Goal: Information Seeking & Learning: Learn about a topic

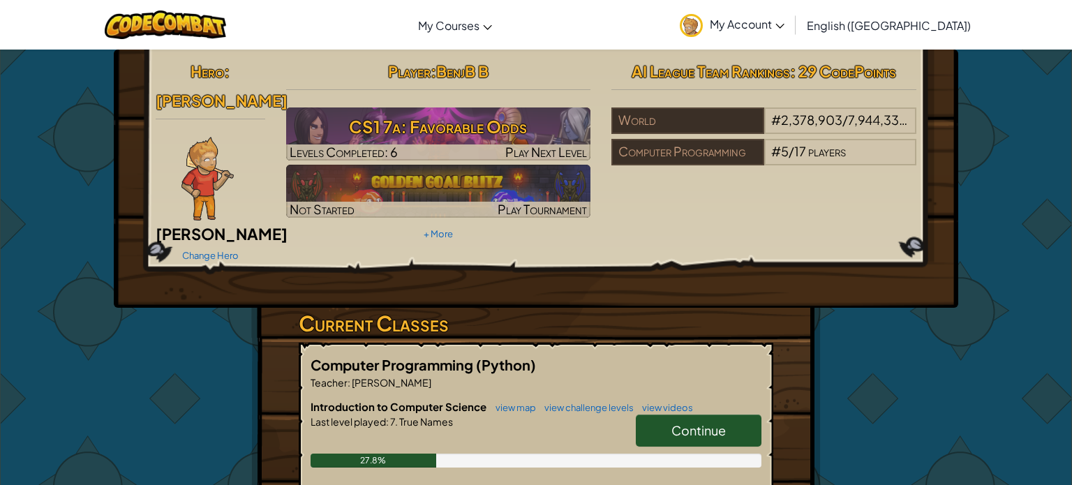
click at [702, 422] on span "Continue" at bounding box center [699, 430] width 54 height 16
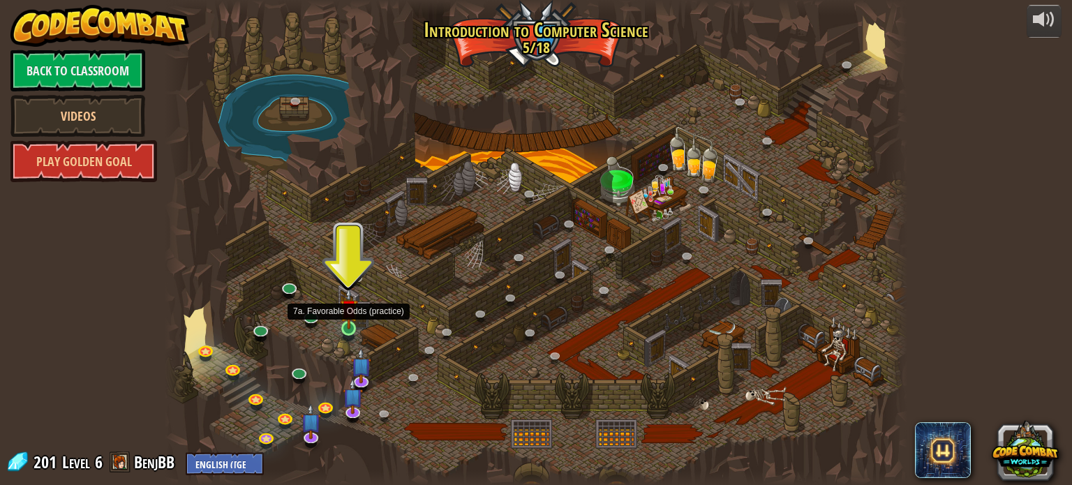
click at [346, 327] on img at bounding box center [349, 309] width 18 height 42
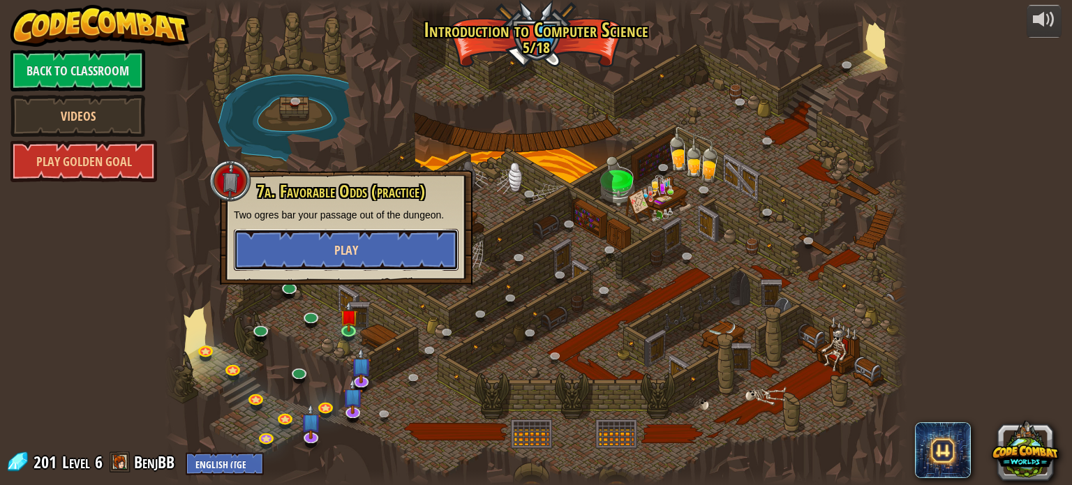
click at [350, 251] on span "Play" at bounding box center [346, 250] width 24 height 17
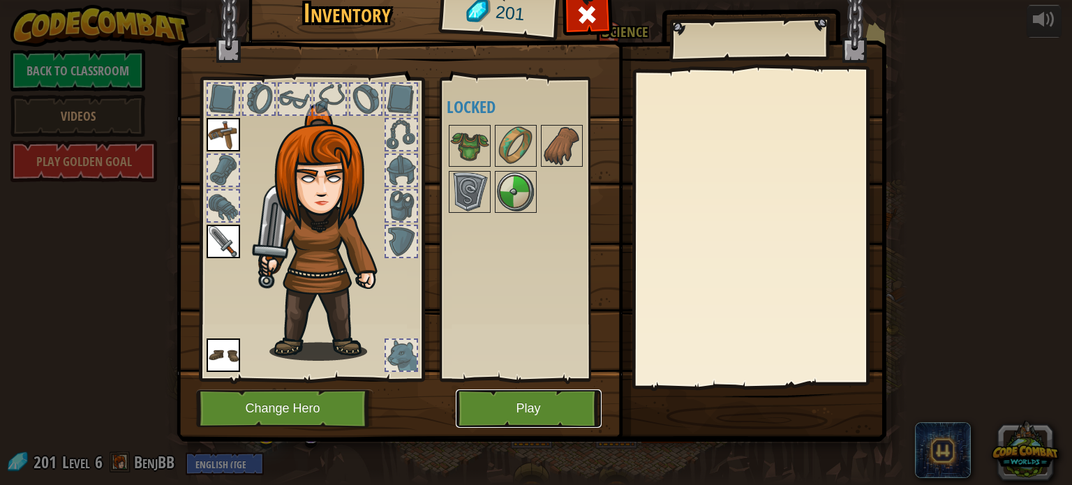
click at [555, 404] on button "Play" at bounding box center [529, 409] width 146 height 38
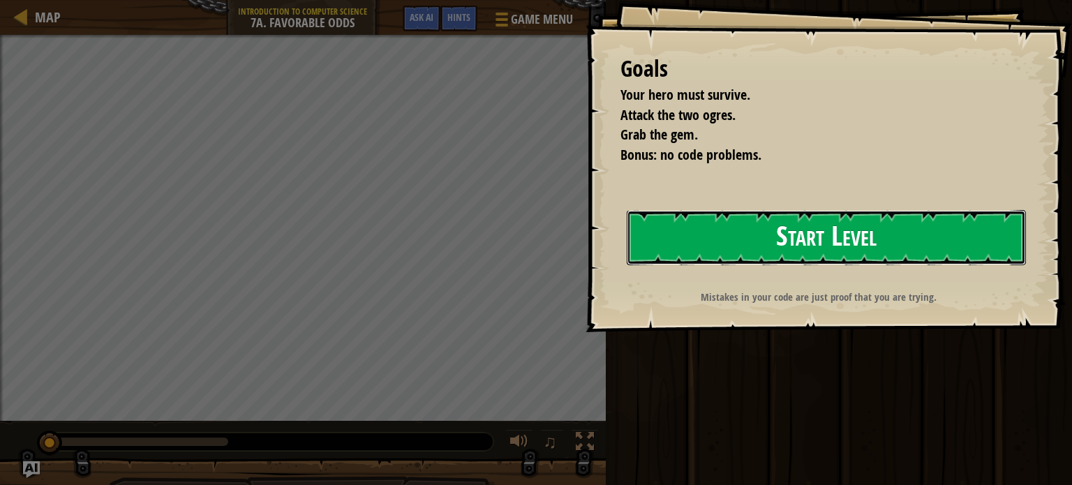
click at [723, 245] on button "Start Level" at bounding box center [826, 237] width 399 height 55
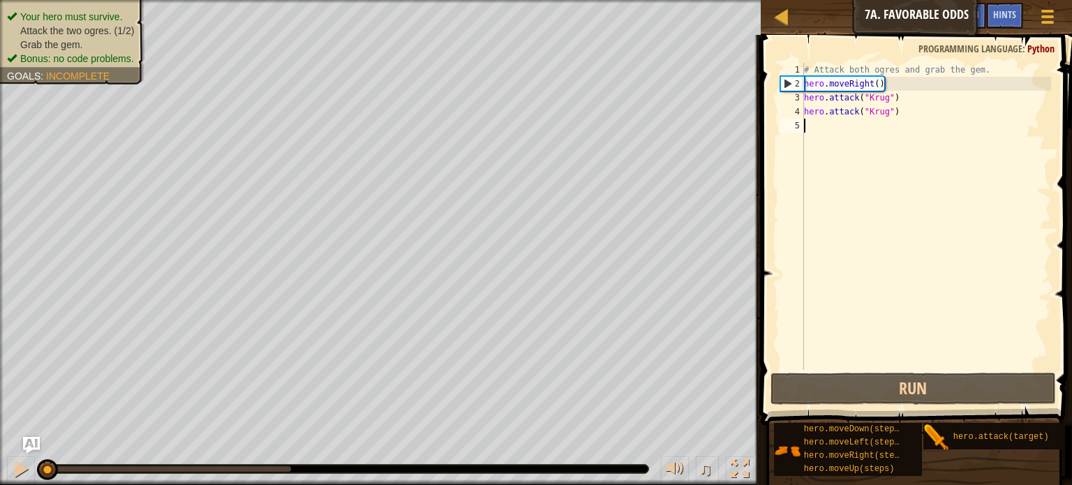
click at [813, 131] on div "# Attack both ogres and grab the gem. hero . moveRight ( ) hero . attack ( "[PE…" at bounding box center [926, 230] width 250 height 335
click at [810, 128] on div "# Attack both ogres and grab the gem. hero . moveRight ( ) hero . attack ( "[PE…" at bounding box center [926, 230] width 250 height 335
type textarea "h"
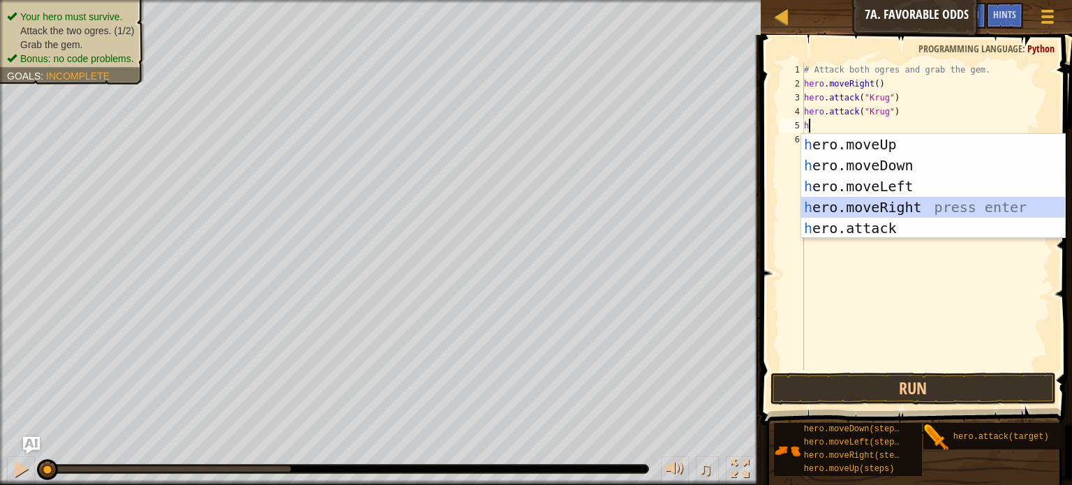
click at [914, 204] on div "h ero.moveUp press enter h ero.moveDown press enter h ero.moveLeft press enter …" at bounding box center [933, 207] width 264 height 147
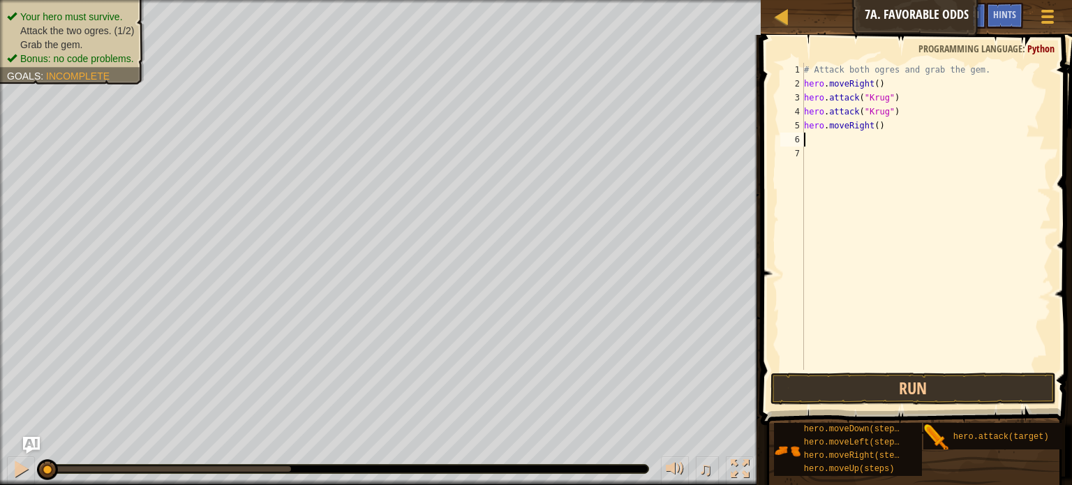
click at [822, 143] on div "# Attack both ogres and grab the gem. hero . moveRight ( ) hero . attack ( "[PE…" at bounding box center [926, 230] width 250 height 335
click at [820, 142] on div "# Attack both ogres and grab the gem. hero . moveRight ( ) hero . attack ( "[PE…" at bounding box center [926, 230] width 250 height 335
type textarea "h"
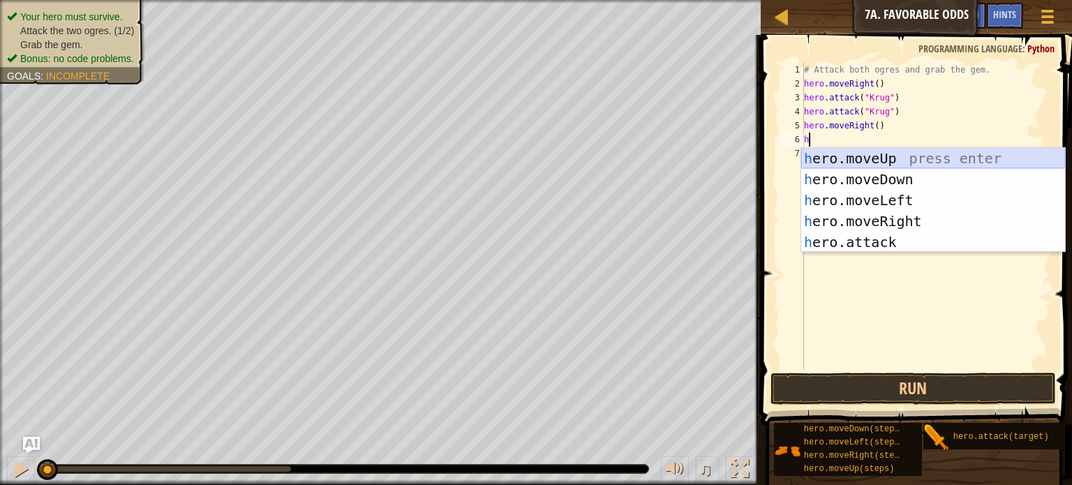
click at [900, 156] on div "h ero.moveUp press enter h ero.moveDown press enter h ero.moveLeft press enter …" at bounding box center [933, 221] width 264 height 147
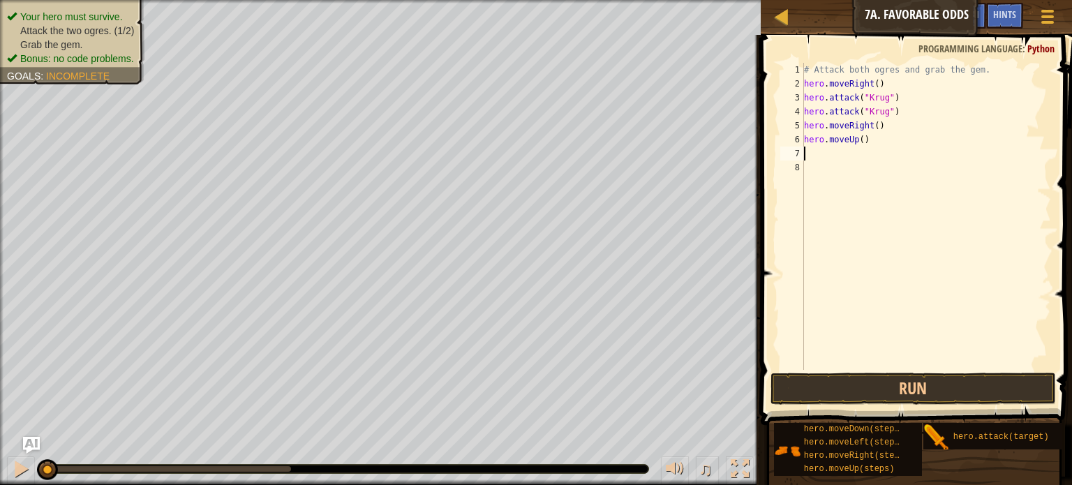
click at [816, 158] on div "# Attack both ogres and grab the gem. hero . moveRight ( ) hero . attack ( "[PE…" at bounding box center [926, 230] width 250 height 335
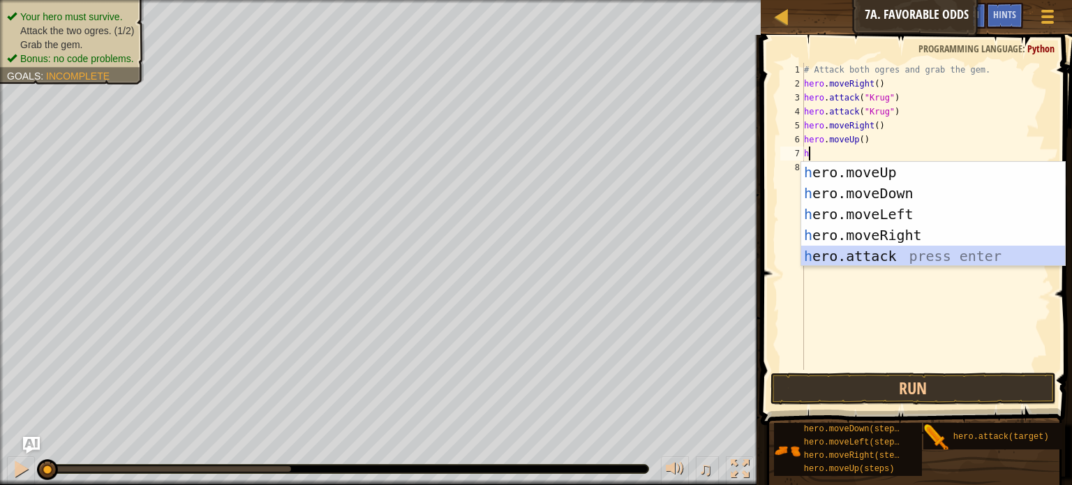
click at [859, 251] on div "h ero.moveUp press enter h ero.moveDown press enter h ero.moveLeft press enter …" at bounding box center [933, 235] width 264 height 147
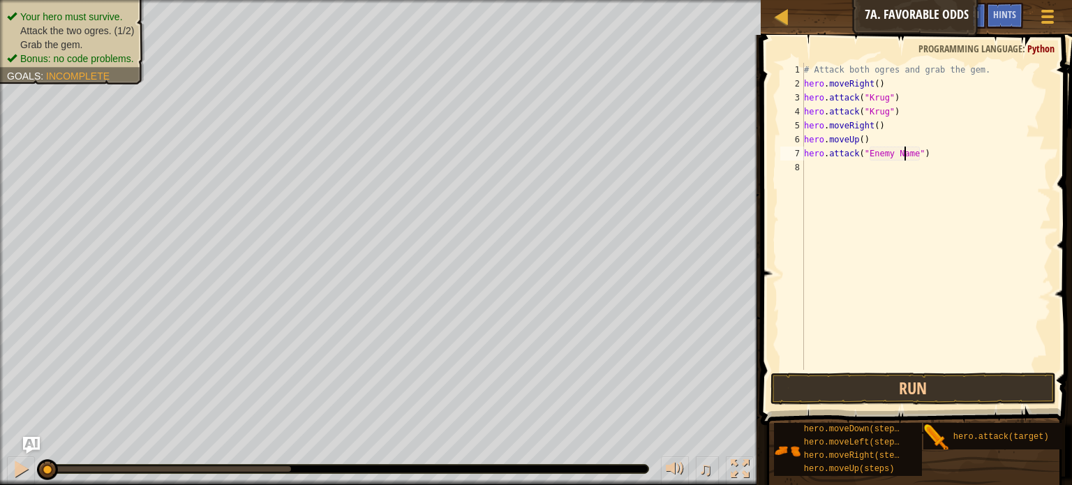
click at [903, 158] on div "# Attack both ogres and grab the gem. hero . moveRight ( ) hero . attack ( "[PE…" at bounding box center [926, 230] width 250 height 335
type textarea "hero.attack("Grump")"
click at [806, 172] on div "# Attack both ogres and grab the gem. hero . moveRight ( ) hero . attack ( "[PE…" at bounding box center [926, 230] width 250 height 335
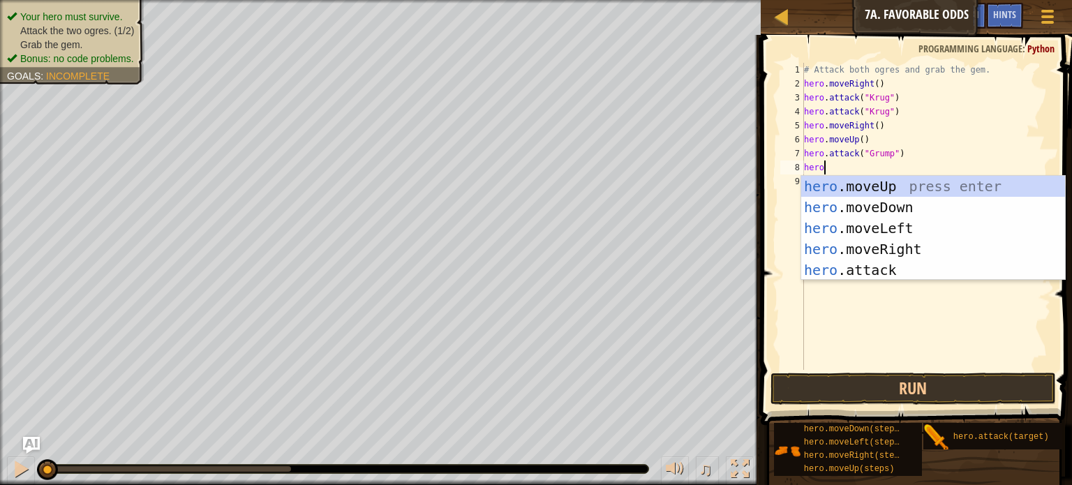
scroll to position [6, 1]
click at [880, 270] on div "hero. moveUp press enter hero. moveDown press enter hero. moveLeft press enter …" at bounding box center [933, 249] width 264 height 147
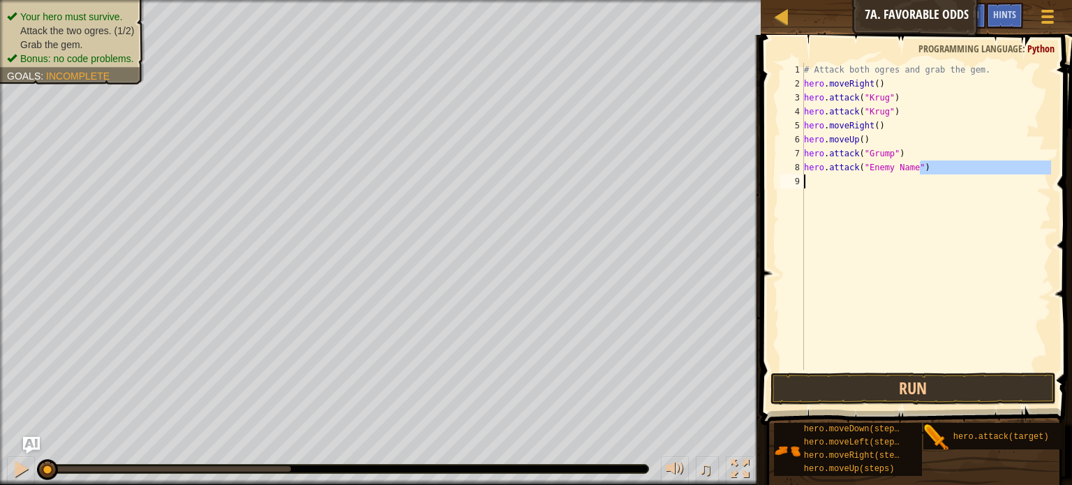
drag, startPoint x: 921, startPoint y: 172, endPoint x: 910, endPoint y: 177, distance: 11.6
click at [910, 177] on div "# Attack both ogres and grab the gem. hero . moveRight ( ) hero . attack ( "[PE…" at bounding box center [926, 230] width 250 height 335
type textarea "hero.attack("Enemy Name")"
click at [908, 209] on div "# Attack both ogres and grab the gem. hero . moveRight ( ) hero . attack ( "[PE…" at bounding box center [926, 230] width 250 height 335
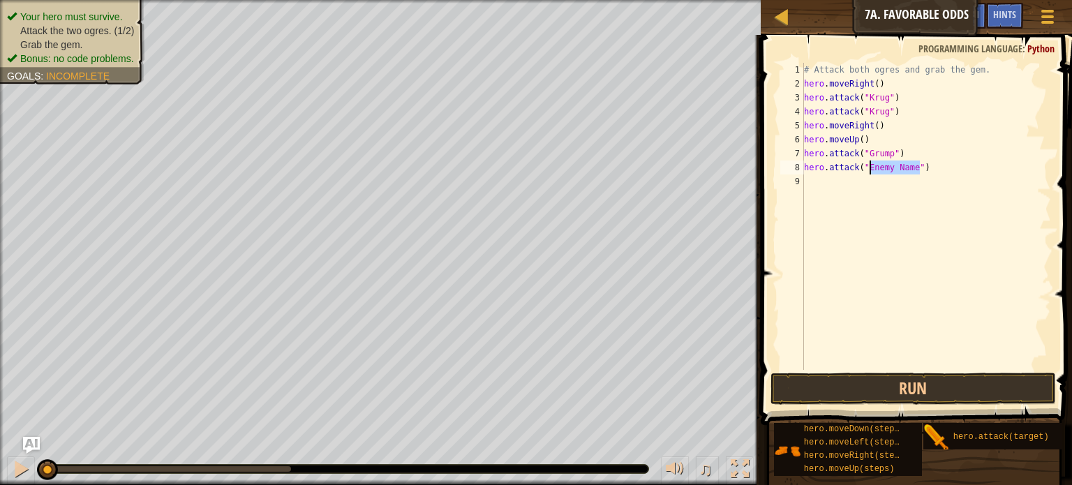
drag, startPoint x: 919, startPoint y: 168, endPoint x: 868, endPoint y: 168, distance: 50.3
click at [868, 168] on div "# Attack both ogres and grab the gem. hero . moveRight ( ) hero . attack ( "[PE…" at bounding box center [926, 230] width 250 height 335
type textarea "hero.attack("Grump")"
click at [815, 182] on div "# Attack both ogres and grab the gem. hero . moveRight ( ) hero . attack ( "[PE…" at bounding box center [926, 230] width 250 height 335
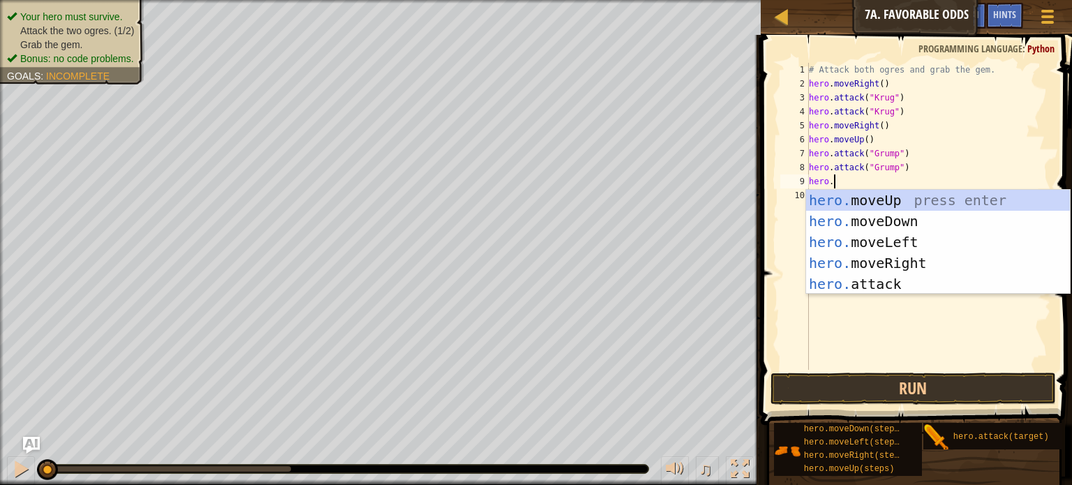
scroll to position [6, 1]
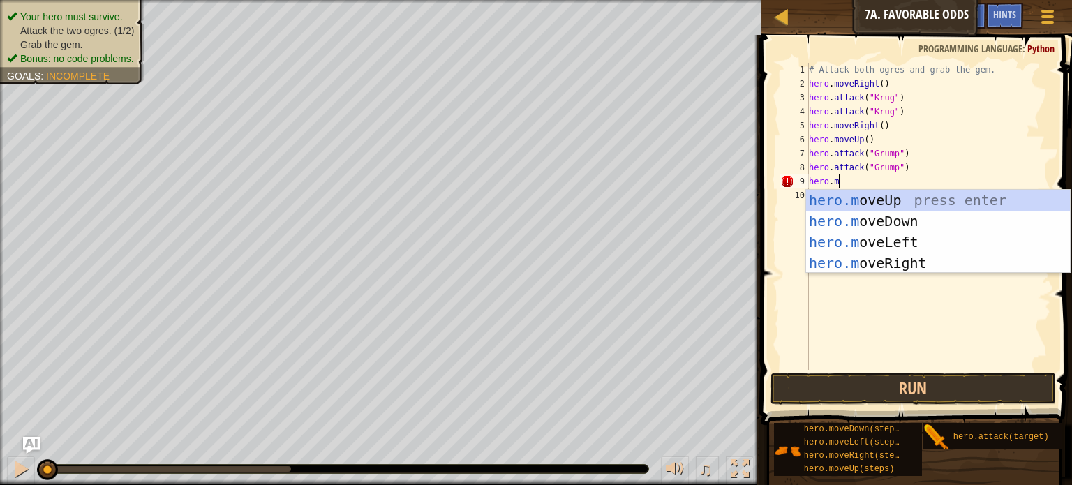
type textarea "[DOMAIN_NAME]"
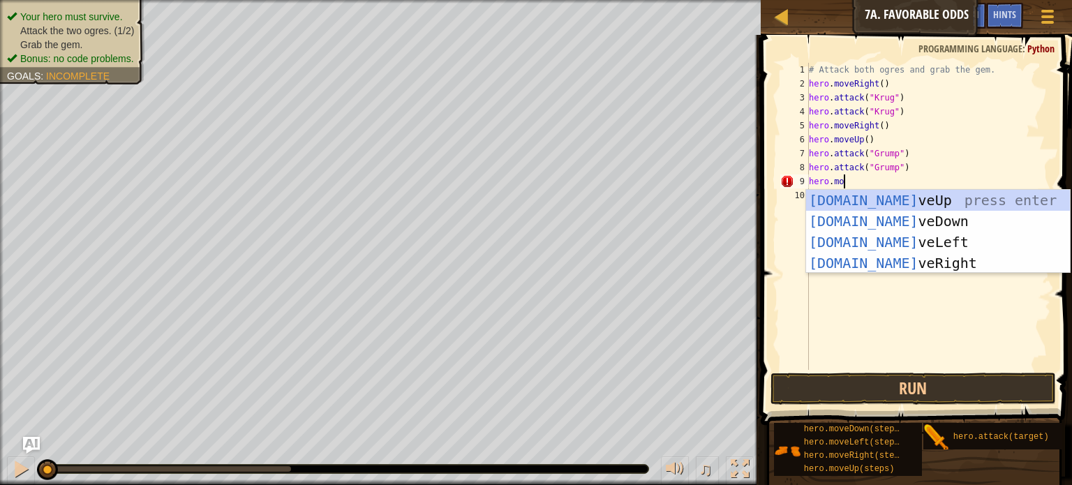
scroll to position [6, 2]
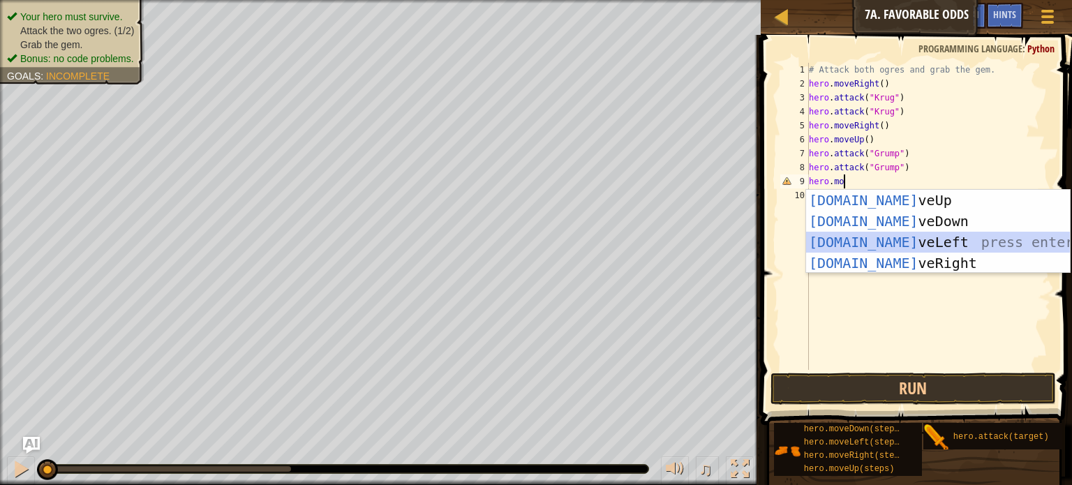
click at [870, 239] on div "[DOMAIN_NAME] veUp press enter [DOMAIN_NAME] veDown press enter [DOMAIN_NAME] v…" at bounding box center [938, 253] width 264 height 126
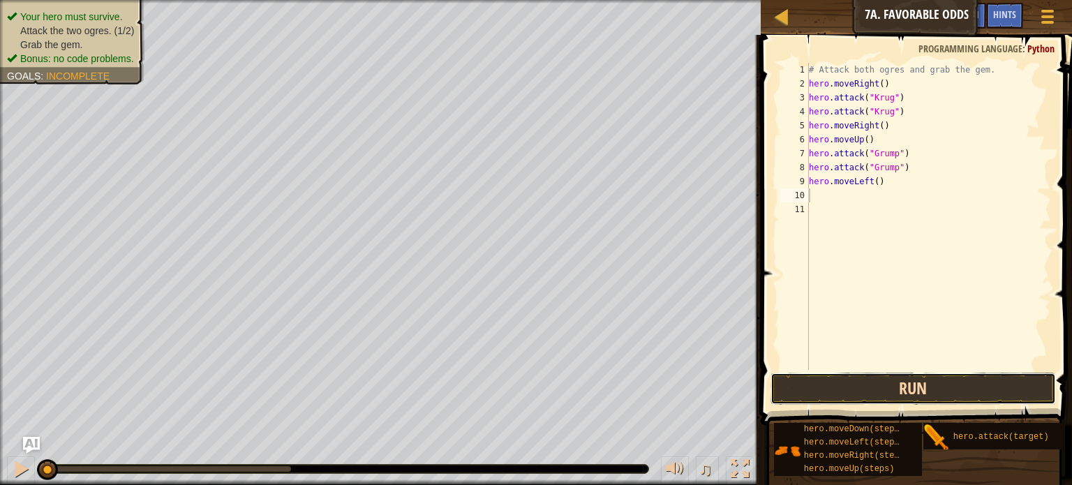
click at [959, 386] on button "Run" at bounding box center [914, 389] width 286 height 32
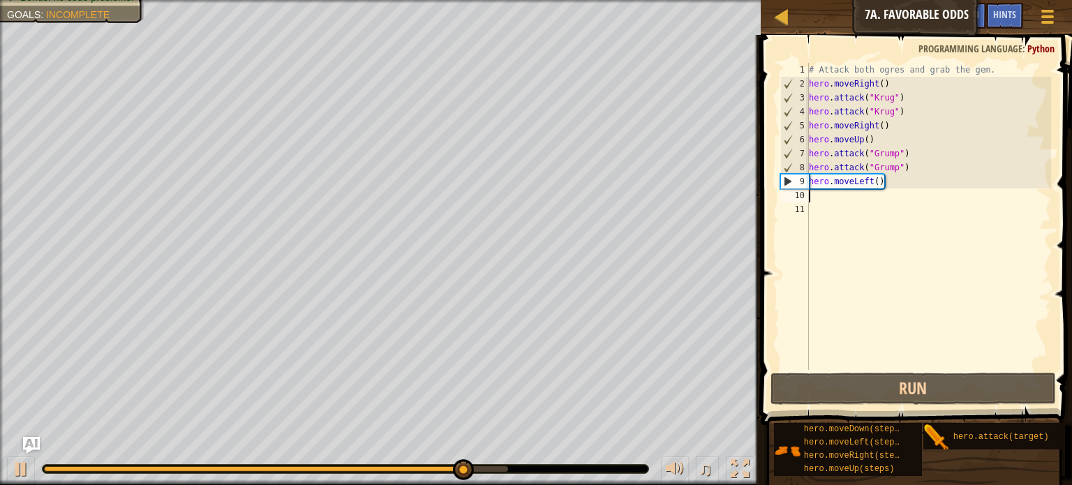
click at [831, 203] on div "# Attack both ogres and grab the gem. hero . moveRight ( ) hero . attack ( "[PE…" at bounding box center [929, 230] width 246 height 335
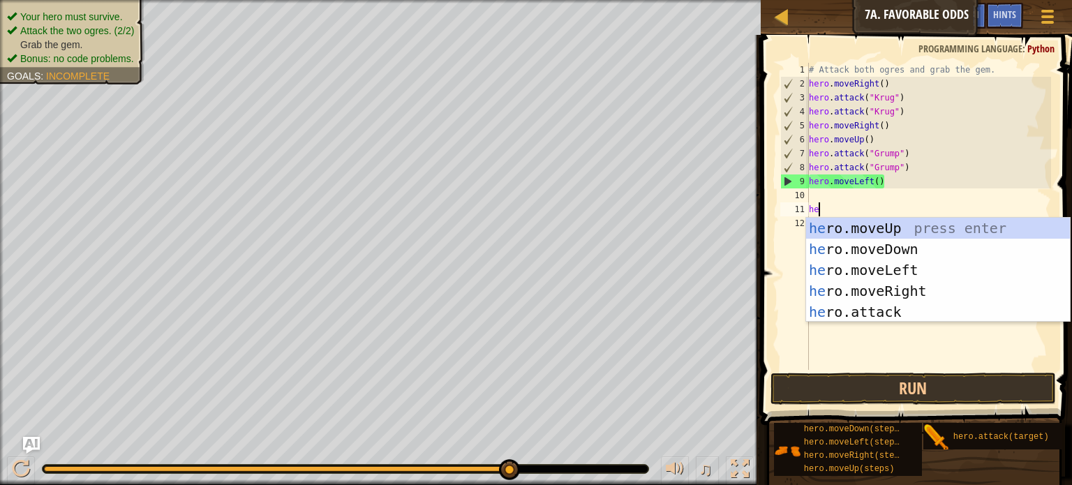
type textarea "her"
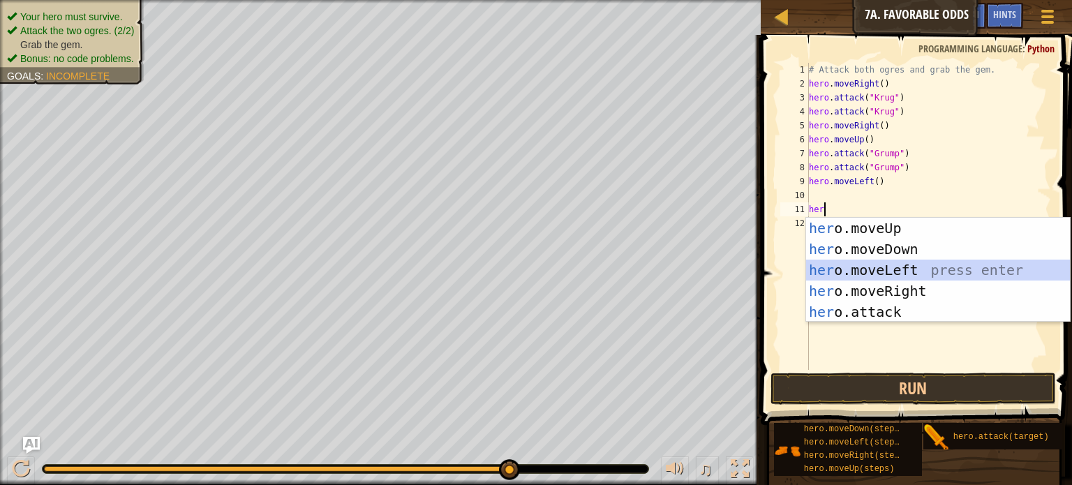
click at [887, 265] on div "her o.moveUp press enter her o.moveDown press enter her o.moveLeft press enter …" at bounding box center [938, 291] width 264 height 147
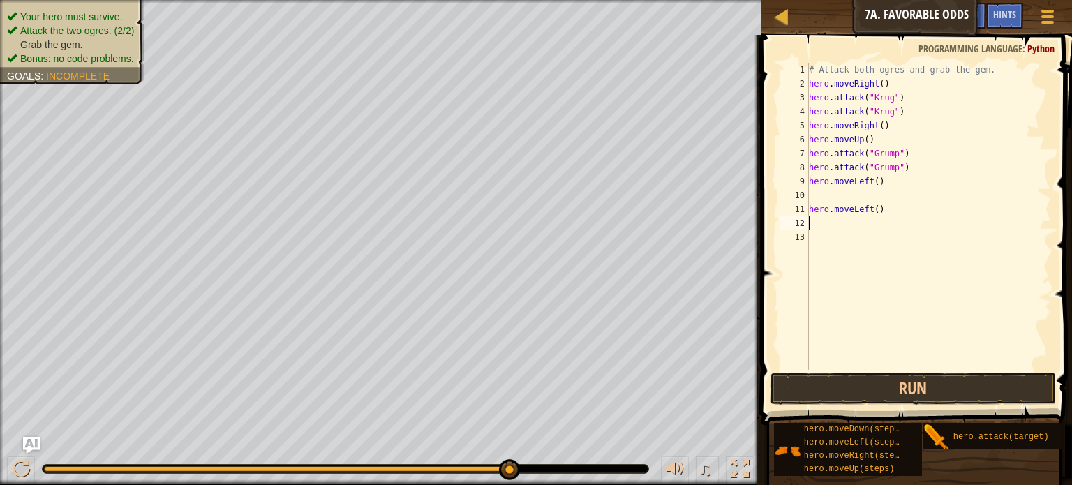
click at [883, 212] on div "# Attack both ogres and grab the gem. hero . moveRight ( ) hero . attack ( "[PE…" at bounding box center [929, 230] width 246 height 335
type textarea "h"
click at [820, 196] on div "# Attack both ogres and grab the gem. hero . moveRight ( ) hero . attack ( "[PE…" at bounding box center [929, 230] width 246 height 335
type textarea "h"
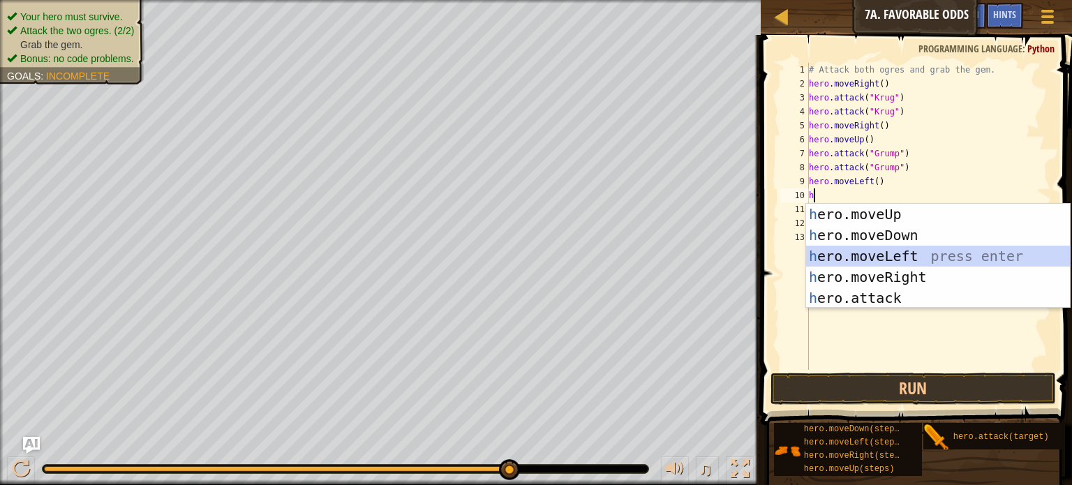
click at [889, 254] on div "h ero.moveUp press enter h ero.moveDown press enter h ero.moveLeft press enter …" at bounding box center [938, 277] width 264 height 147
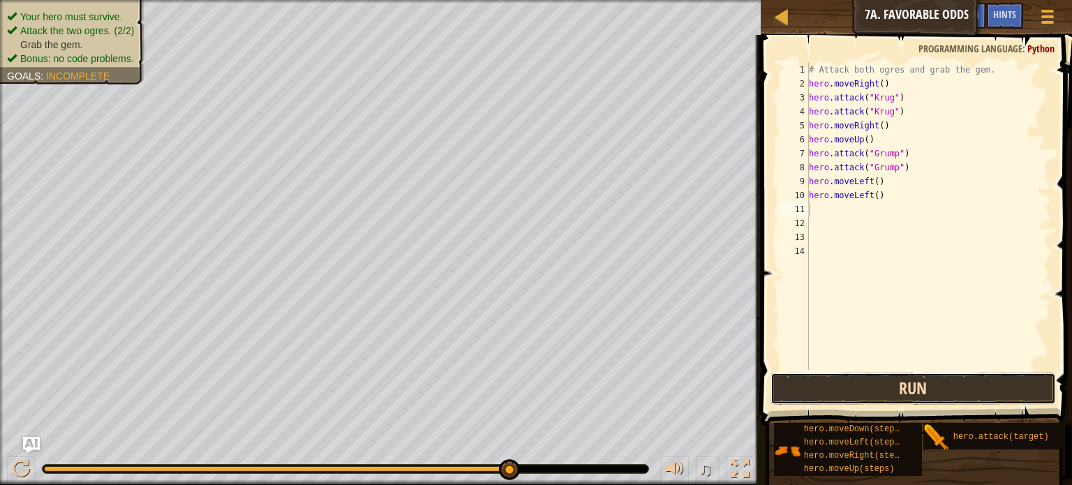
click at [919, 387] on button "Run" at bounding box center [914, 389] width 286 height 32
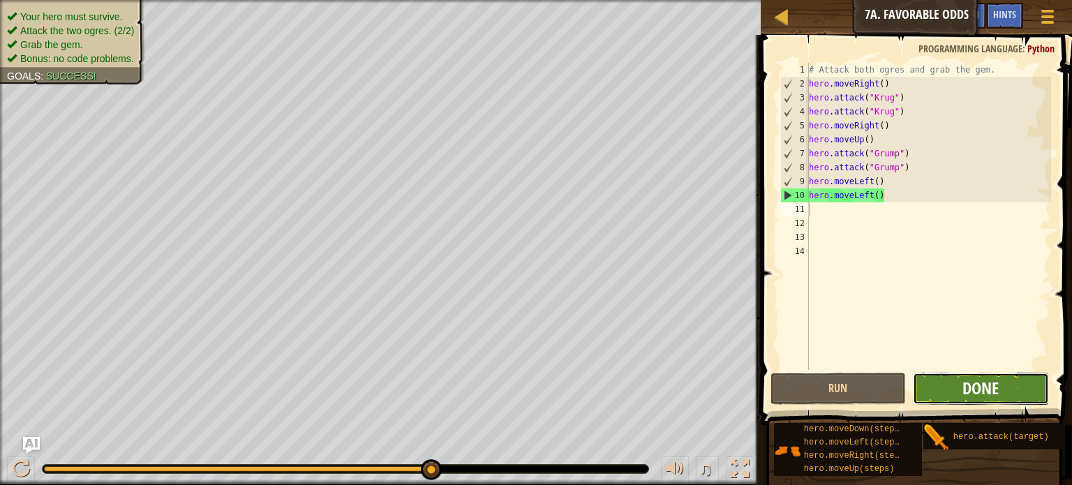
click at [969, 380] on span "Done" at bounding box center [981, 388] width 36 height 22
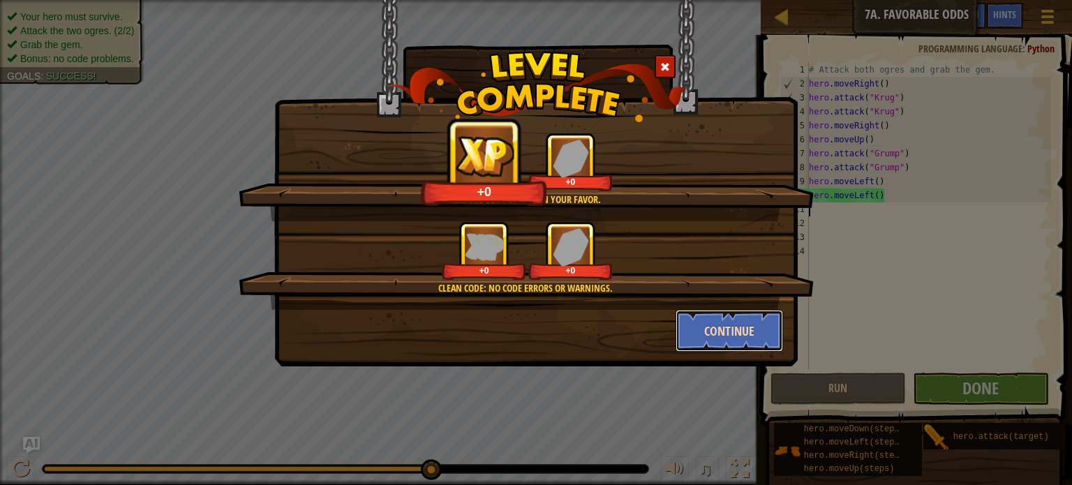
click at [750, 327] on button "Continue" at bounding box center [730, 331] width 108 height 42
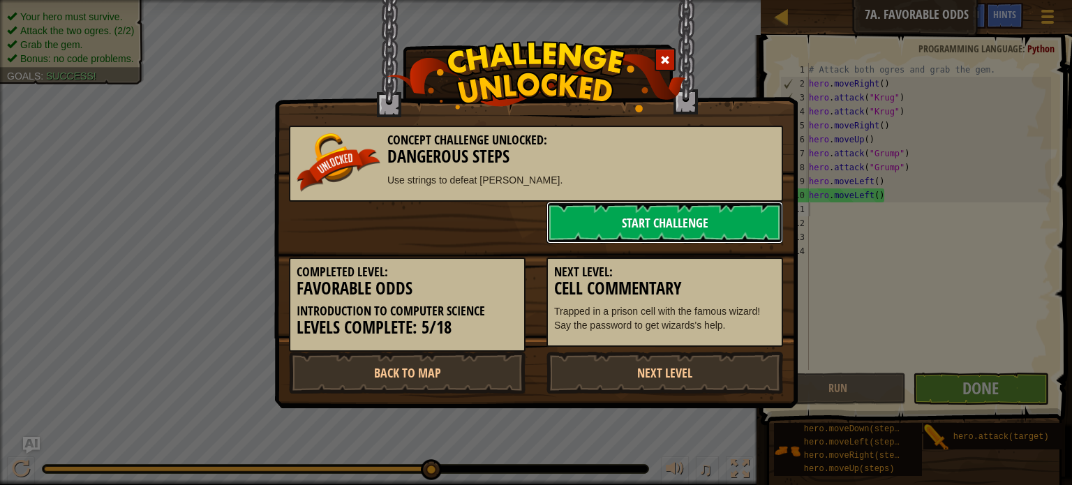
click at [600, 224] on link "Start Challenge" at bounding box center [665, 223] width 237 height 42
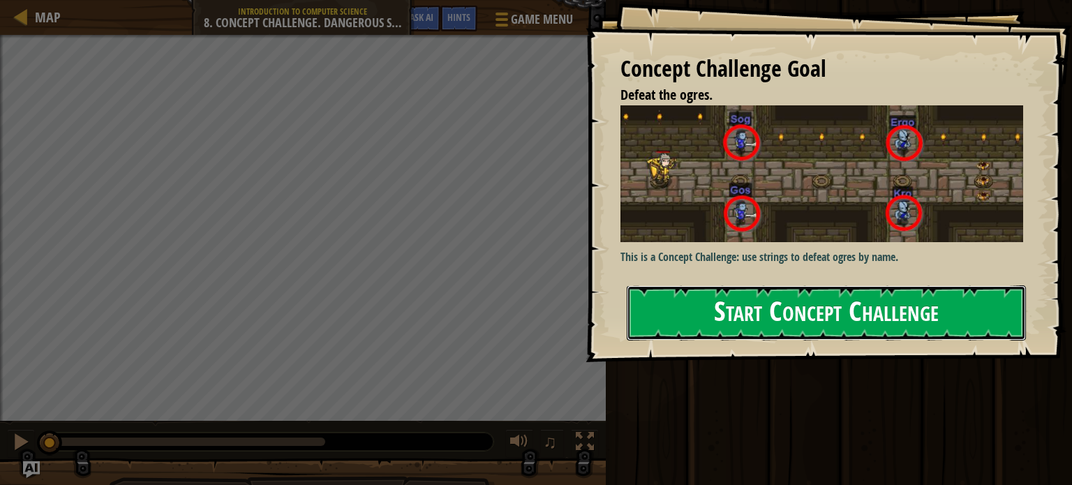
click at [674, 298] on button "Start Concept Challenge" at bounding box center [826, 313] width 399 height 55
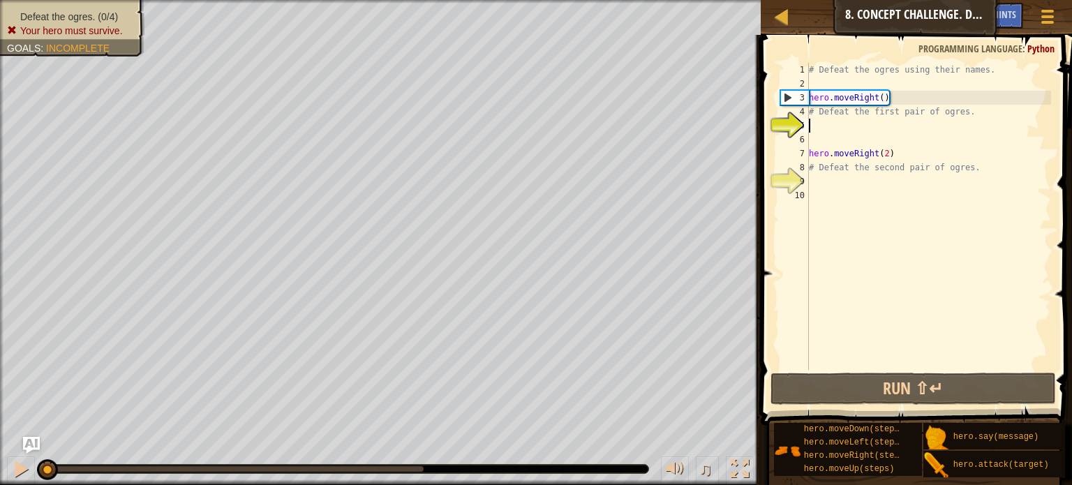
click at [822, 123] on div "# Defeat the ogres using their names. hero . moveRight ( ) # Defeat the first p…" at bounding box center [928, 230] width 245 height 335
type textarea "h"
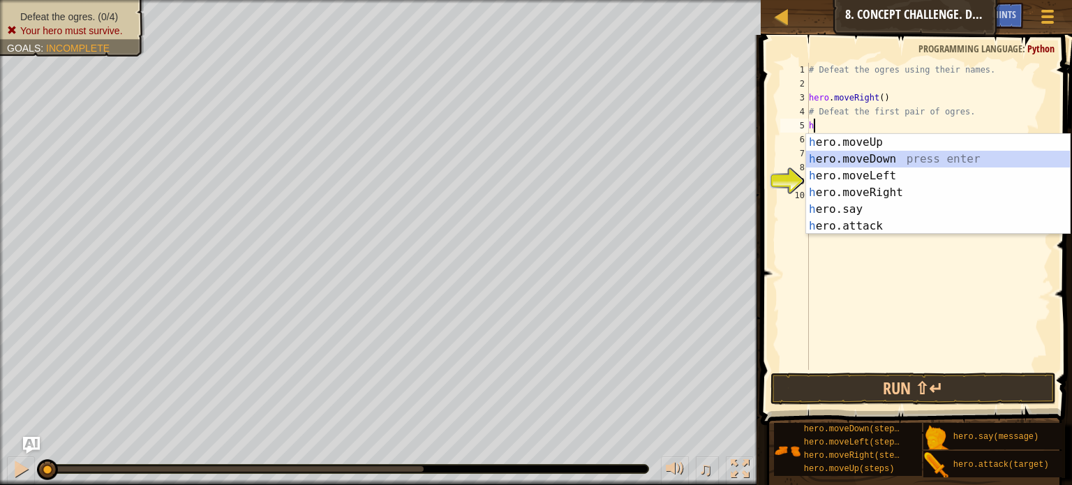
click at [912, 159] on div "h ero.moveUp press enter h ero.moveDown press enter h ero.moveLeft press enter …" at bounding box center [938, 201] width 264 height 134
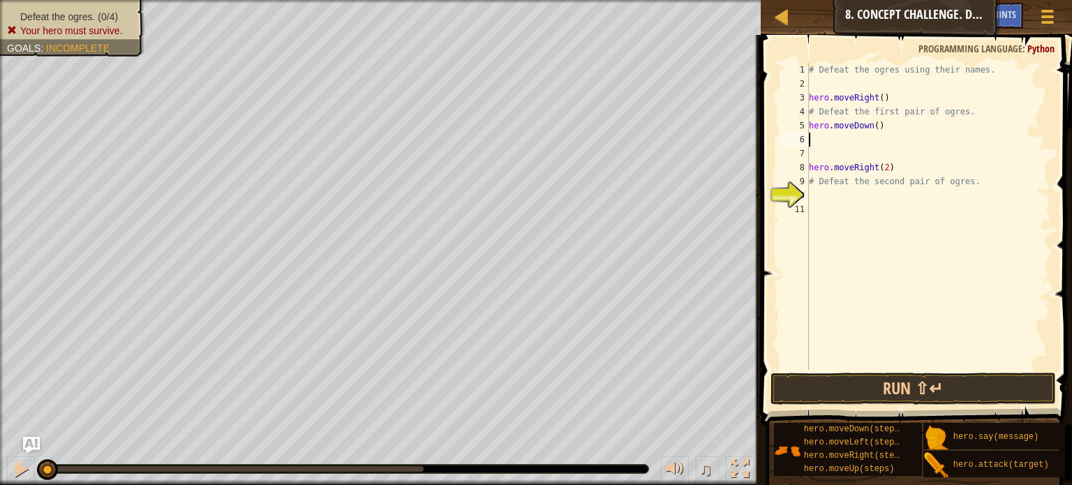
click at [826, 142] on div "# Defeat the ogres using their names. hero . moveRight ( ) # Defeat the first p…" at bounding box center [928, 230] width 245 height 335
type textarea "h"
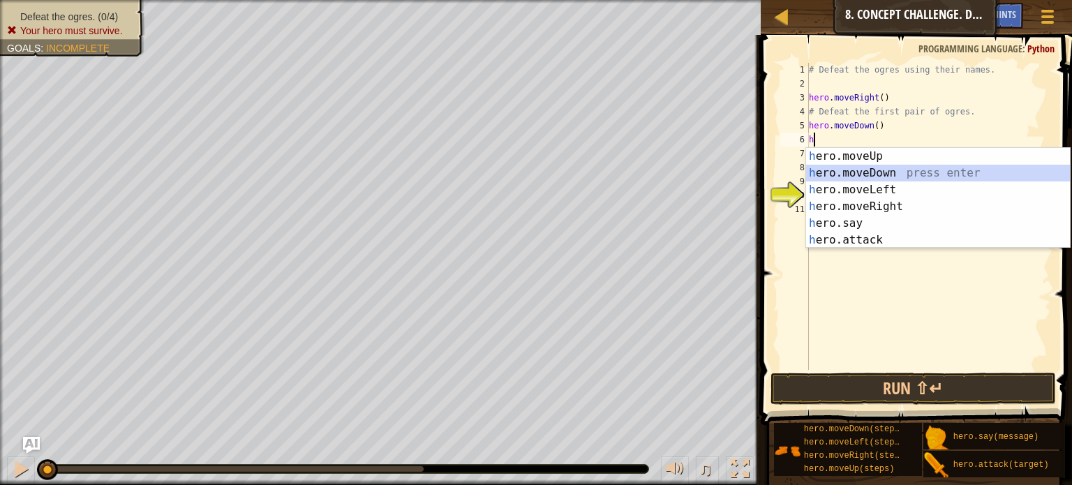
click at [862, 171] on div "h ero.moveUp press enter h ero.moveDown press enter h ero.moveLeft press enter …" at bounding box center [938, 215] width 264 height 134
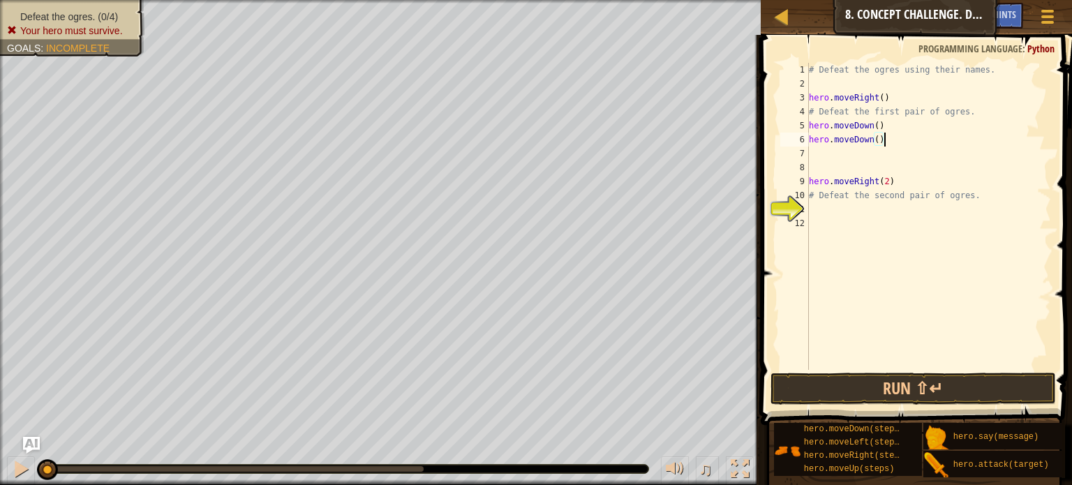
click at [883, 146] on div "# Defeat the ogres using their names. hero . moveRight ( ) # Defeat the first p…" at bounding box center [928, 230] width 245 height 335
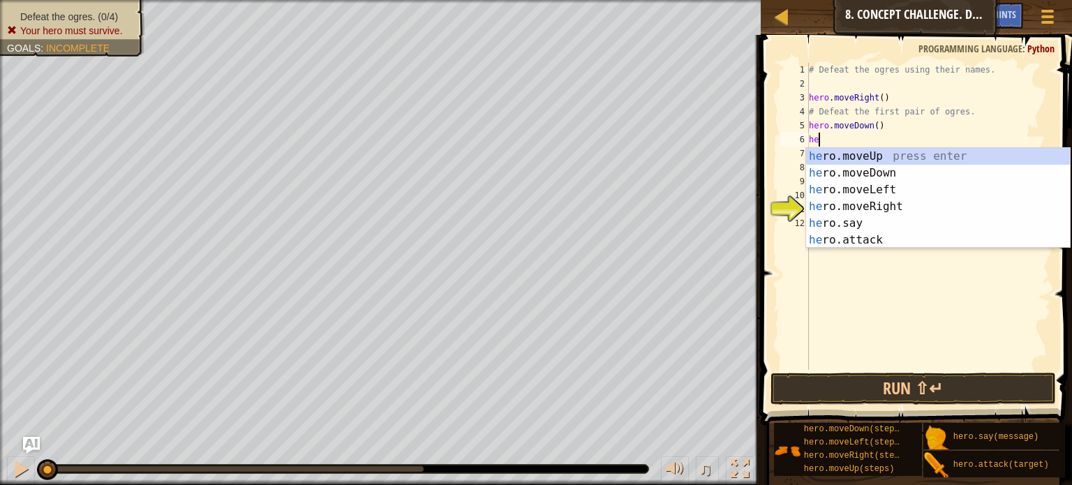
type textarea "h"
click at [866, 239] on div "hero. moveUp press enter hero. moveDown press enter hero. moveLeft press enter …" at bounding box center [938, 215] width 264 height 134
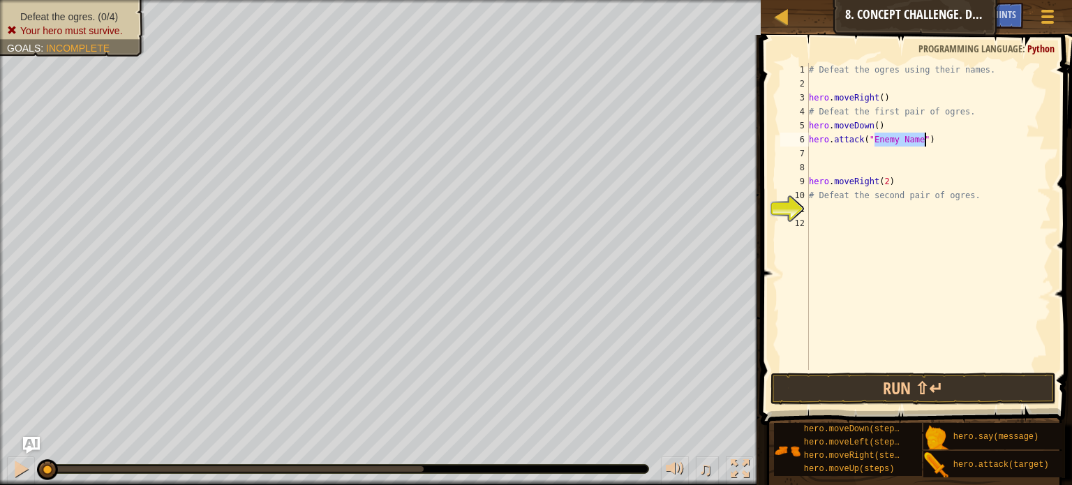
click at [901, 138] on div "# Defeat the ogres using their names. hero . moveRight ( ) # Defeat the first p…" at bounding box center [928, 230] width 245 height 335
type textarea "hero.attack("Gos")"
click at [815, 156] on div "# Defeat the ogres using their names. hero . moveRight ( ) # Defeat the first p…" at bounding box center [928, 230] width 245 height 335
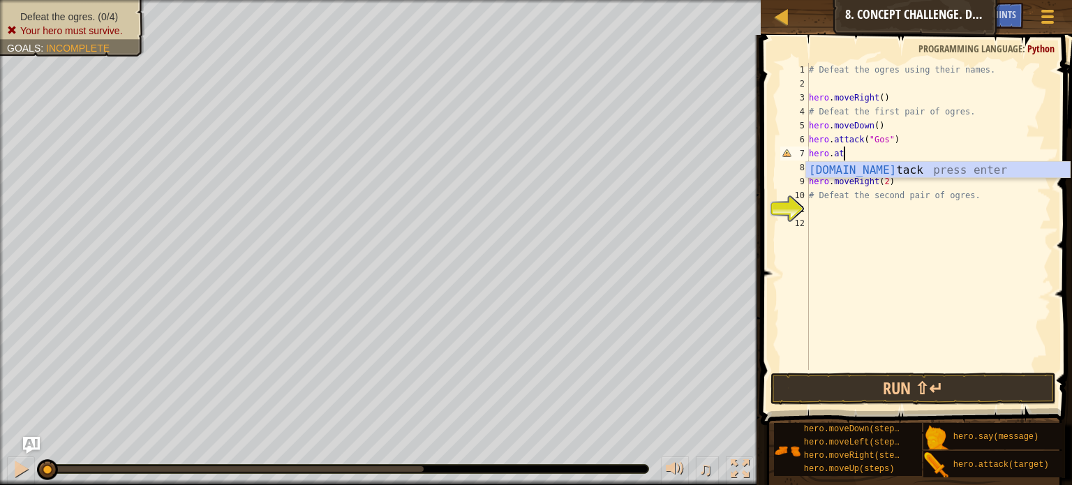
scroll to position [6, 2]
click at [825, 171] on div "hero.att ack press enter" at bounding box center [938, 187] width 264 height 50
click at [889, 154] on div "# Defeat the ogres using their names. hero . moveRight ( ) # Defeat the first p…" at bounding box center [928, 230] width 245 height 335
drag, startPoint x: 917, startPoint y: 152, endPoint x: 889, endPoint y: 157, distance: 28.3
click at [889, 157] on div "# Defeat the ogres using their names. hero . moveRight ( ) # Defeat the first p…" at bounding box center [928, 230] width 245 height 335
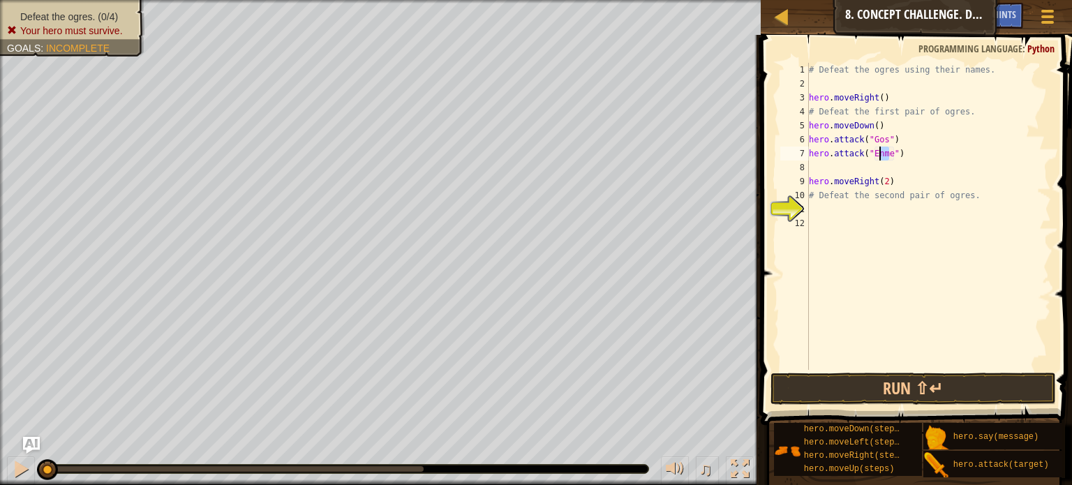
drag, startPoint x: 892, startPoint y: 155, endPoint x: 879, endPoint y: 156, distance: 12.6
click at [879, 156] on div "# Defeat the ogres using their names. hero . moveRight ( ) # Defeat the first p…" at bounding box center [928, 230] width 245 height 335
click at [882, 158] on div "# Defeat the ogres using their names. hero . moveRight ( ) # Defeat the first p…" at bounding box center [928, 230] width 245 height 335
click at [809, 150] on div "hero.attack("Gos") 1 2 3 4 5 6 7 8 9 10 11 12 # Defeat the ogres using their na…" at bounding box center [915, 216] width 274 height 307
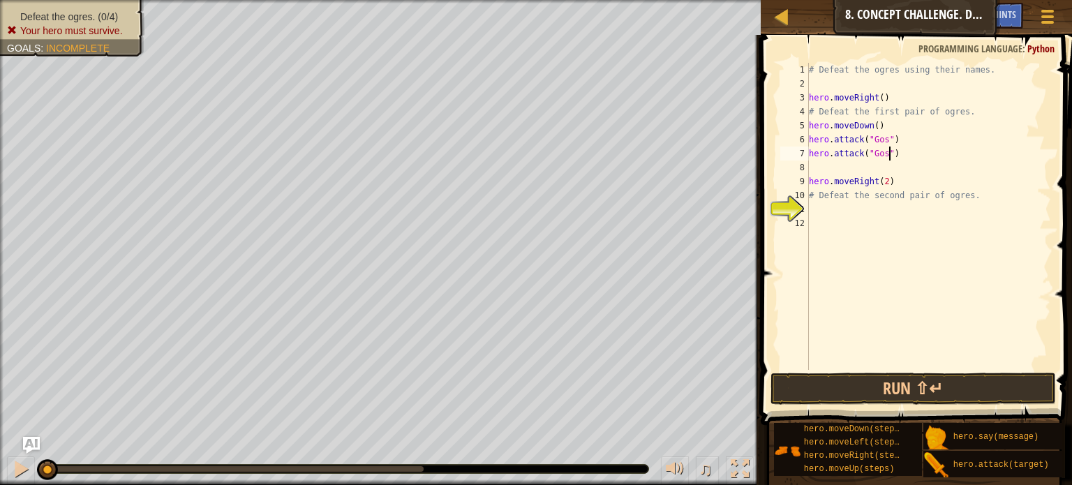
type textarea "hero.attack("Gos")"
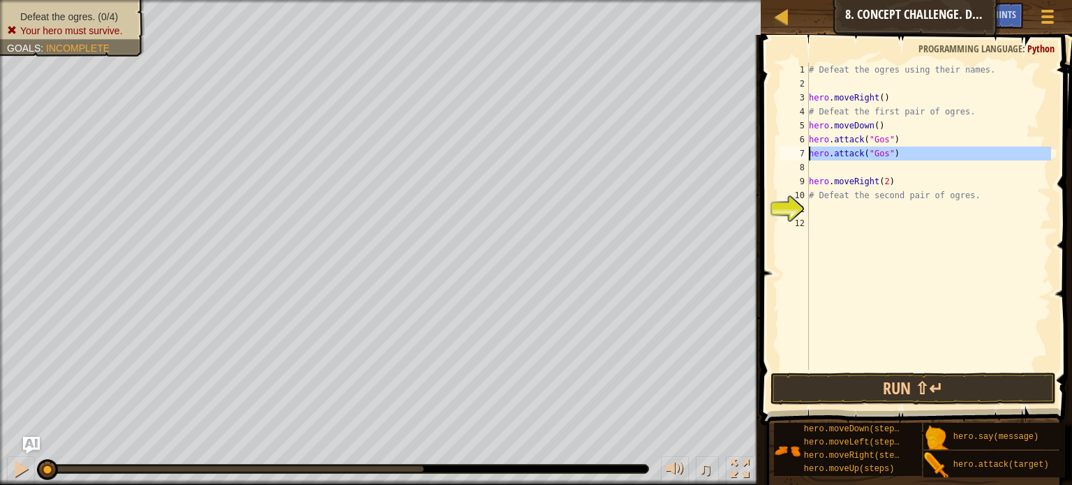
click at [832, 168] on div "# Defeat the ogres using their names. hero . moveRight ( ) # Defeat the first p…" at bounding box center [928, 230] width 245 height 335
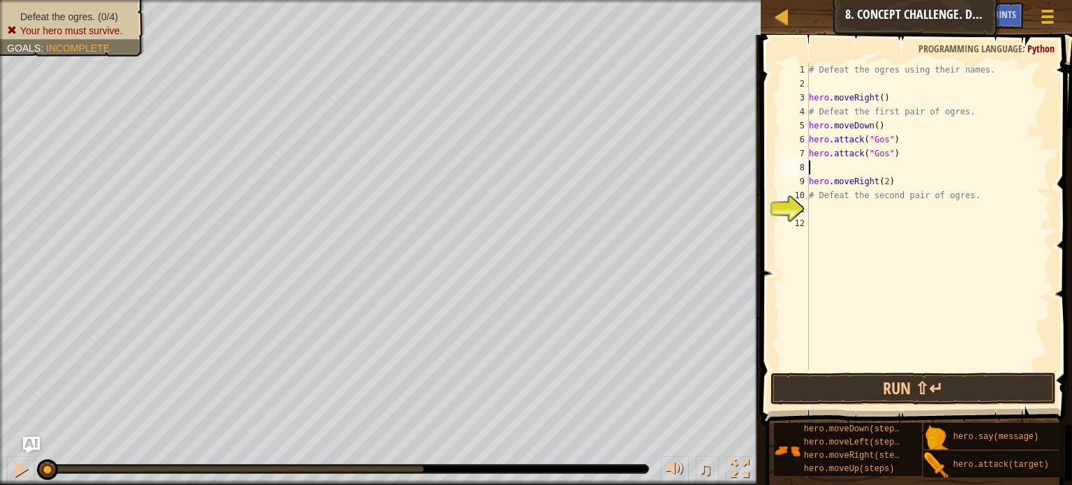
scroll to position [6, 0]
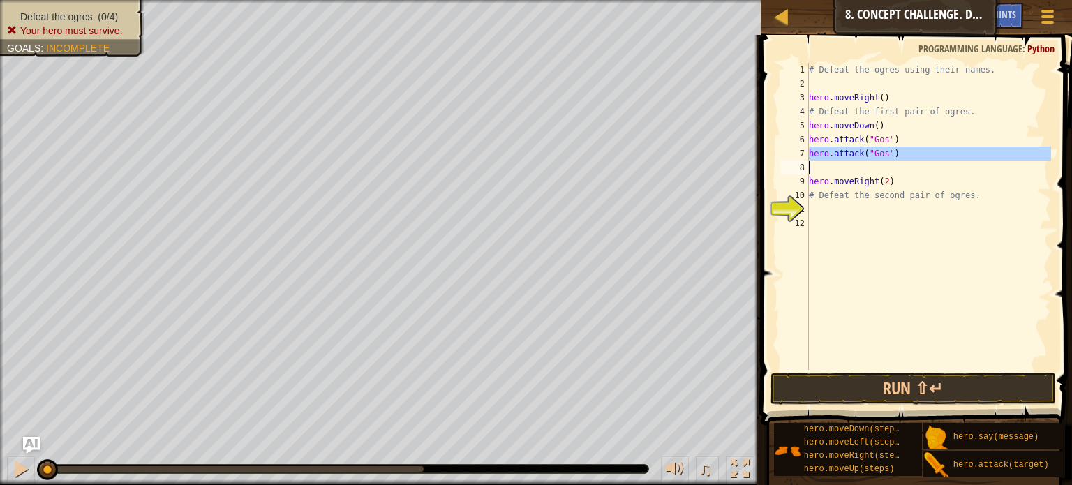
drag, startPoint x: 811, startPoint y: 153, endPoint x: 894, endPoint y: 161, distance: 83.5
click at [894, 161] on div "# Defeat the ogres using their names. hero . moveRight ( ) # Defeat the first p…" at bounding box center [928, 230] width 245 height 335
type textarea "hero.attack("Gos")"
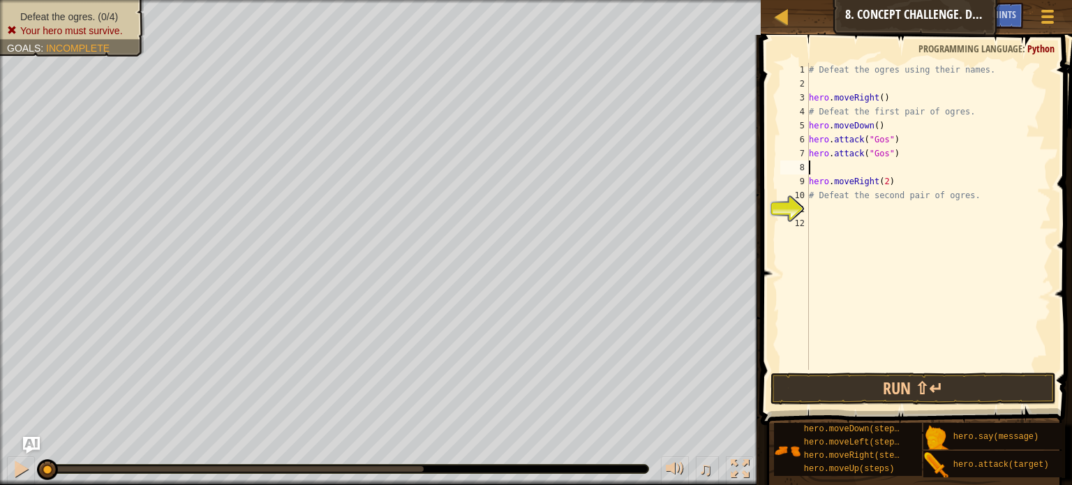
click at [839, 171] on div "# Defeat the ogres using their names. hero . moveRight ( ) # Defeat the first p…" at bounding box center [928, 230] width 245 height 335
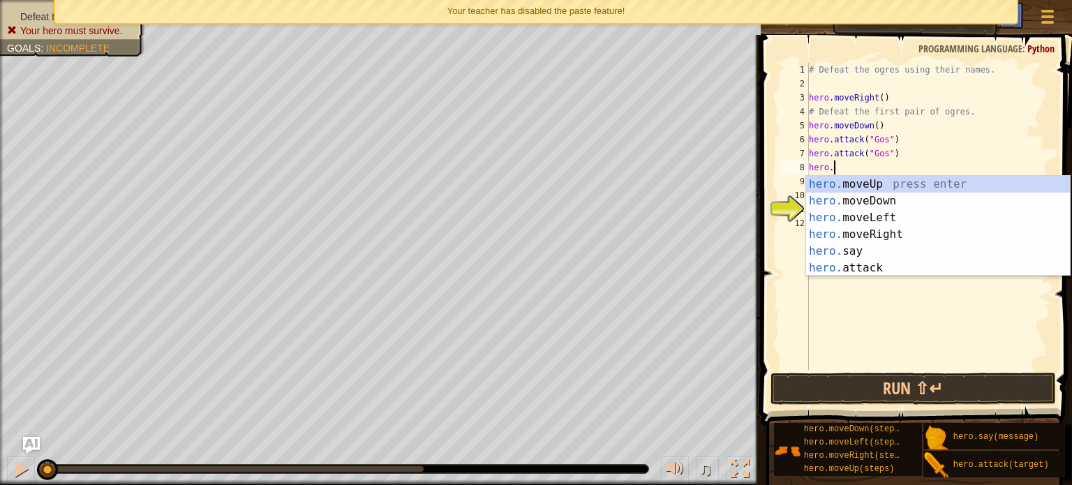
scroll to position [6, 1]
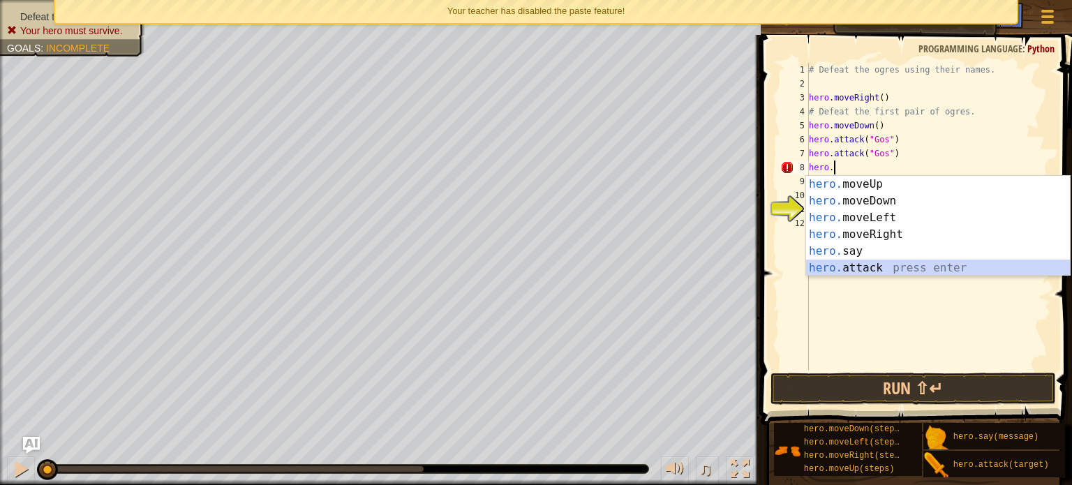
click at [859, 266] on div "hero. moveUp press enter hero. moveDown press enter hero. moveLeft press enter …" at bounding box center [938, 243] width 264 height 134
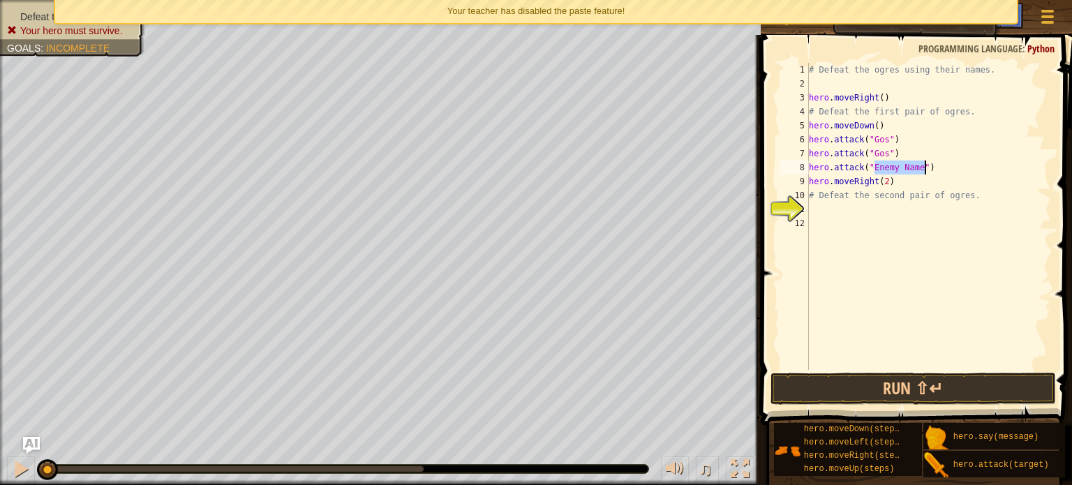
click at [908, 168] on div "# Defeat the ogres using their names. hero . moveRight ( ) # Defeat the first p…" at bounding box center [928, 230] width 245 height 335
click at [900, 152] on div "# Defeat the ogres using their names. hero . moveRight ( ) # Defeat the first p…" at bounding box center [928, 230] width 245 height 335
type textarea "hero.attack("S"
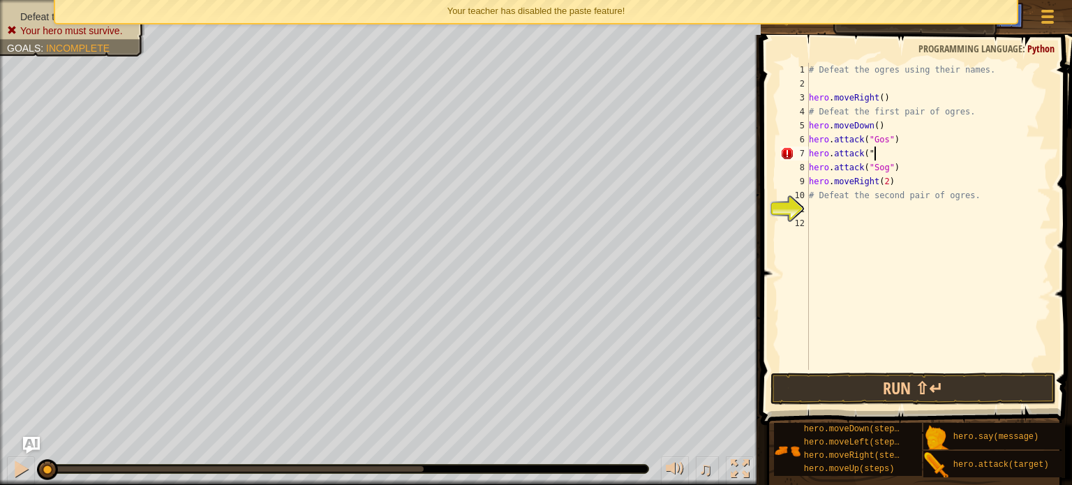
scroll to position [6, 5]
